Goal: Task Accomplishment & Management: Use online tool/utility

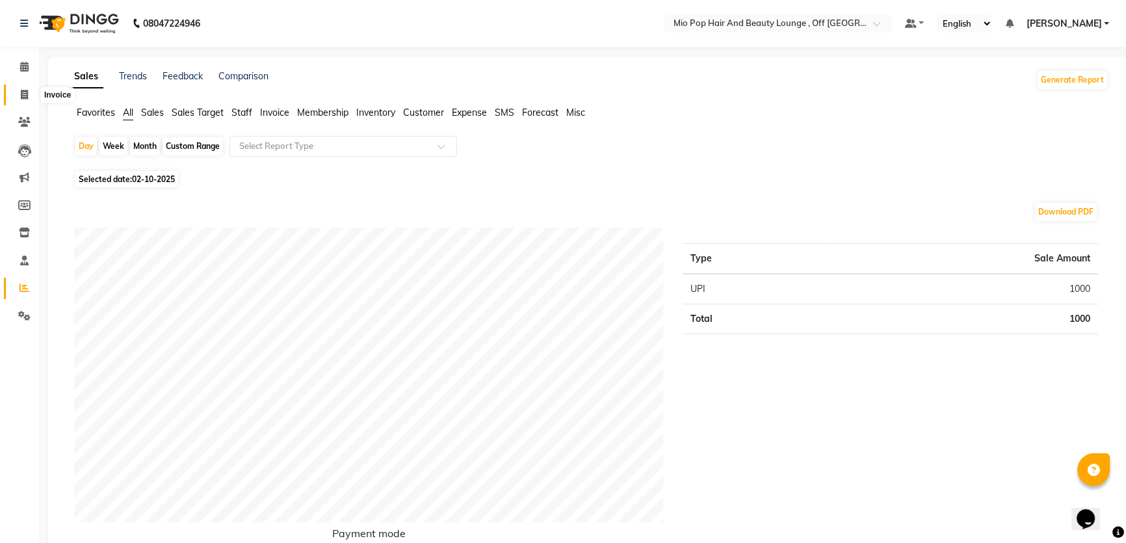
click at [23, 99] on icon at bounding box center [24, 95] width 7 height 10
select select "6567"
select select "service"
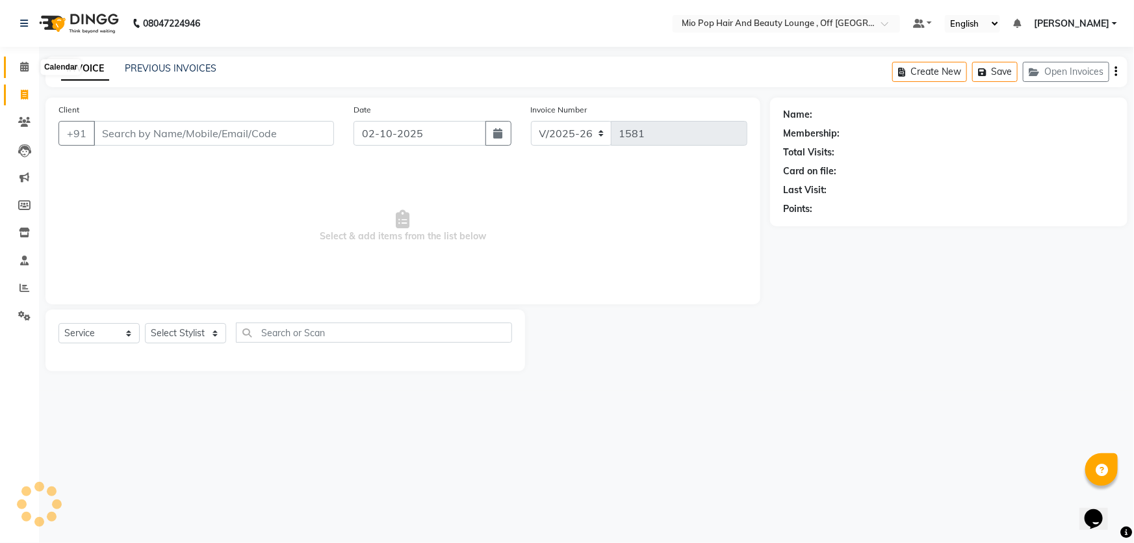
click at [25, 65] on icon at bounding box center [24, 67] width 8 height 10
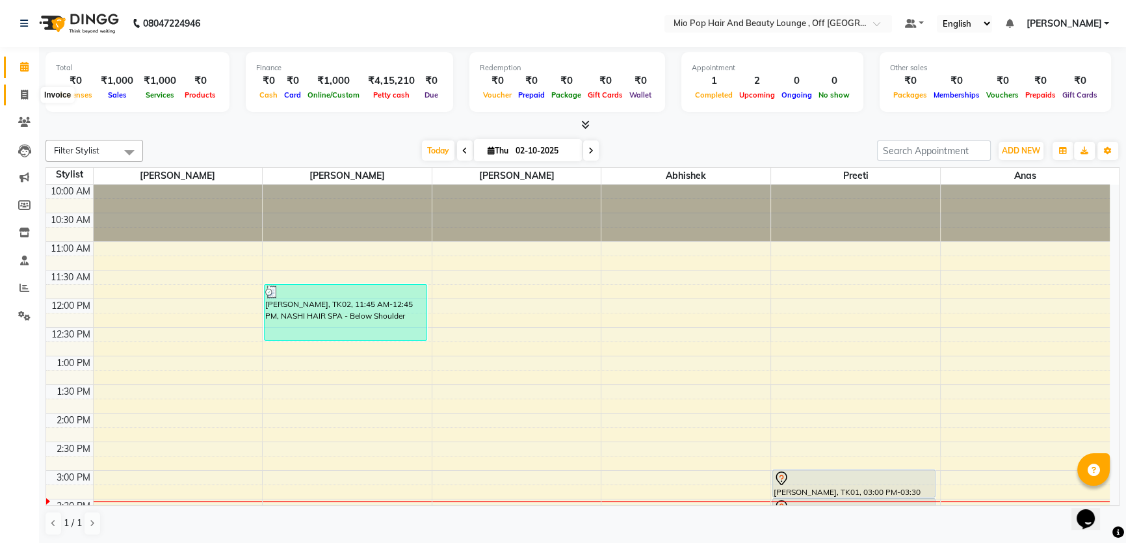
click at [29, 97] on span at bounding box center [24, 95] width 23 height 15
select select "service"
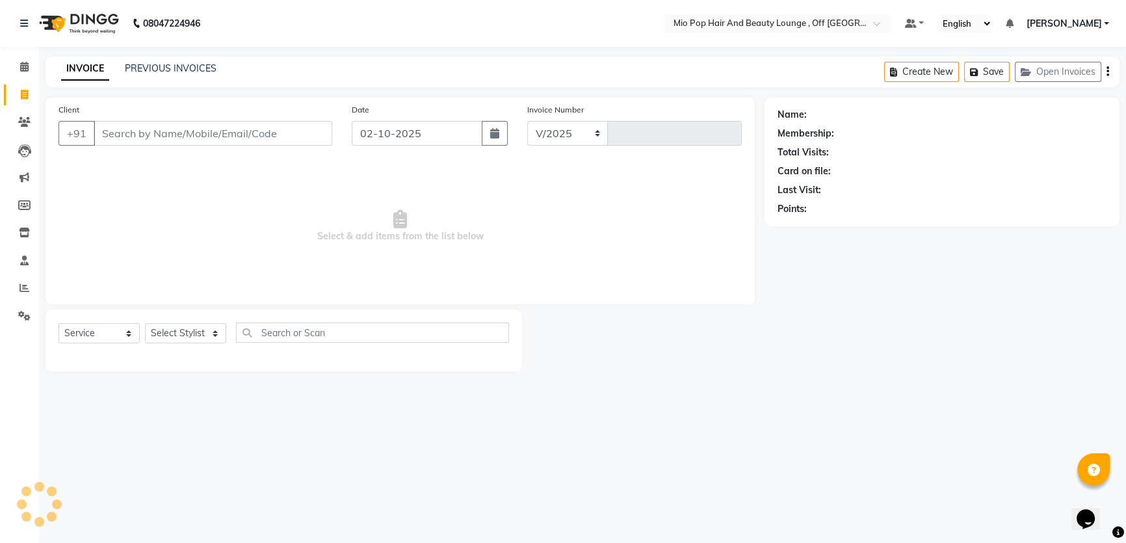
select select "6567"
type input "1581"
click at [26, 76] on link "Calendar" at bounding box center [19, 67] width 31 height 21
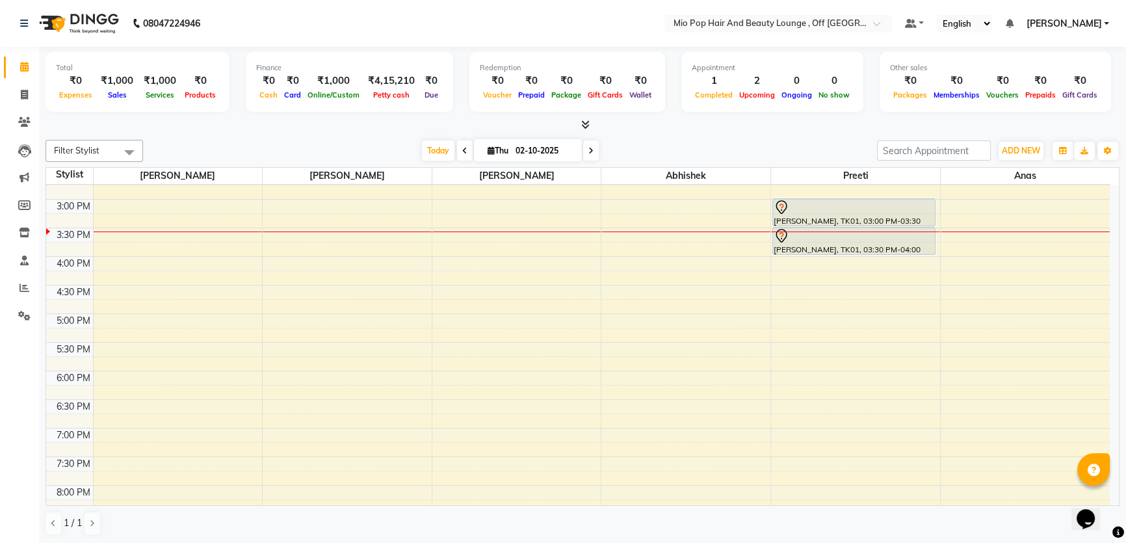
scroll to position [295, 0]
